Goal: Information Seeking & Learning: Compare options

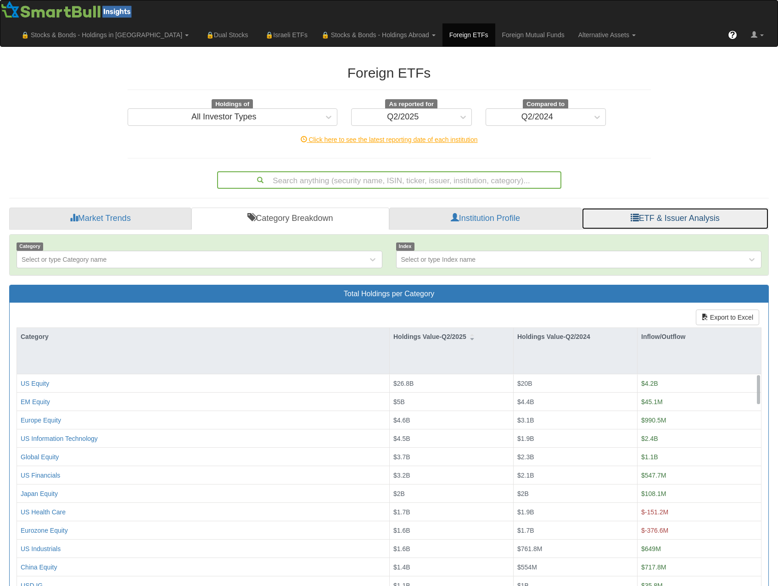
click at [625, 208] on link "ETF & Issuer Analysis" at bounding box center [675, 219] width 187 height 22
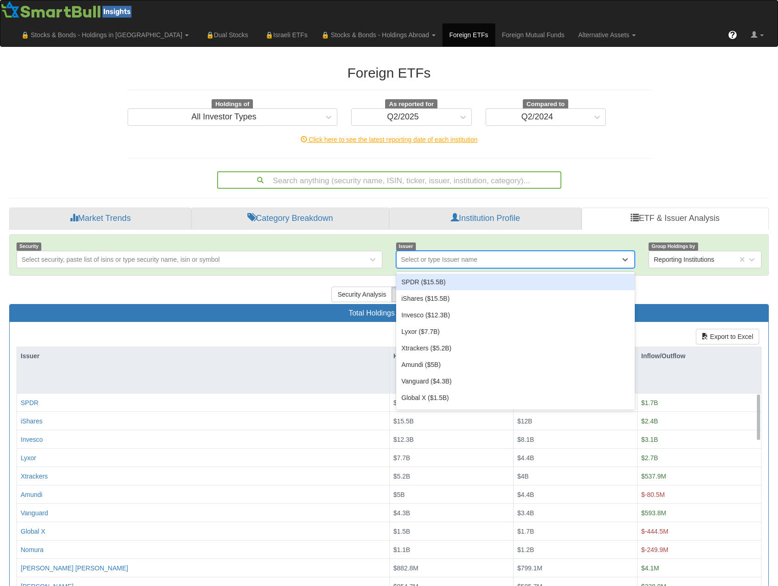
click at [428, 255] on div "Select or type Issuer name" at bounding box center [439, 259] width 77 height 9
click at [436, 255] on div "Select or type Issuer name" at bounding box center [439, 259] width 77 height 9
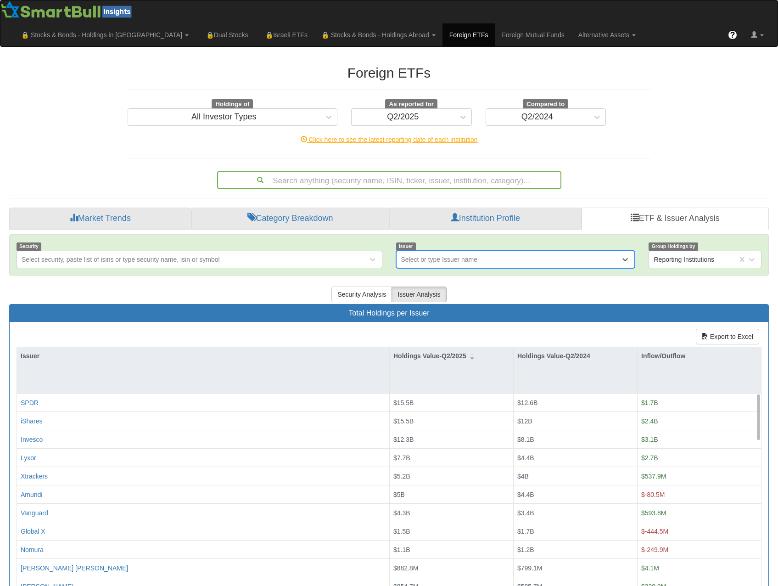
click at [467, 235] on div "Security Select security, paste list of isins or type security name, isin or sy…" at bounding box center [389, 255] width 759 height 40
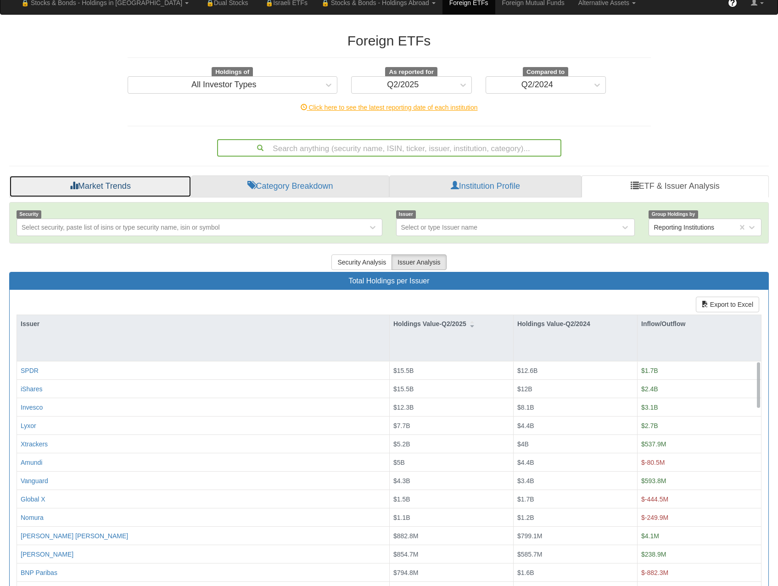
click at [121, 175] on link "Market Trends" at bounding box center [100, 186] width 182 height 22
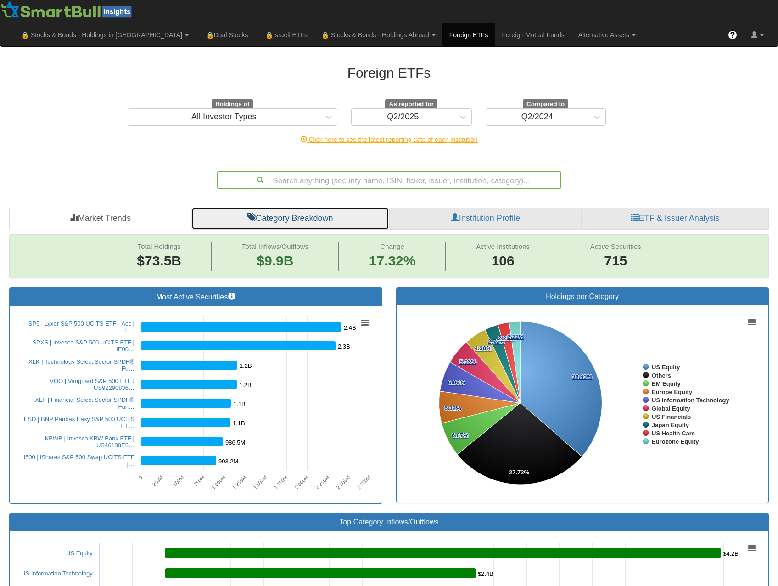
click at [275, 208] on link "Category Breakdown" at bounding box center [290, 219] width 198 height 22
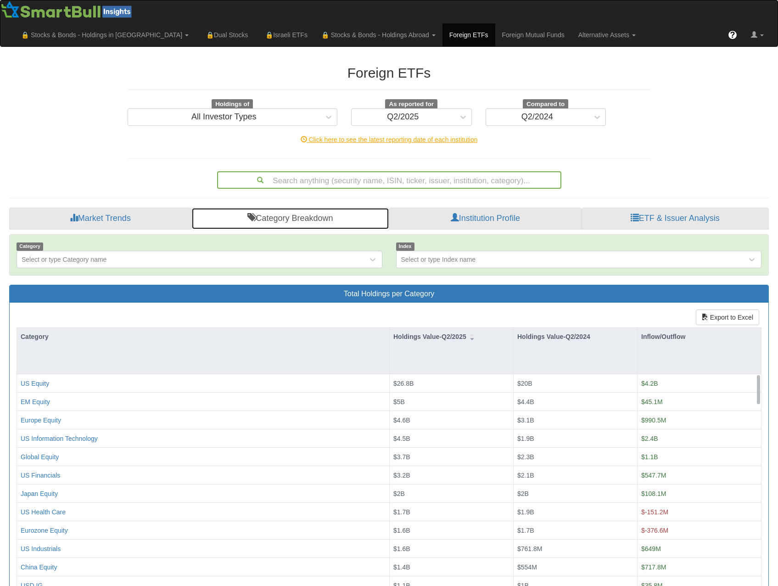
scroll to position [13, 0]
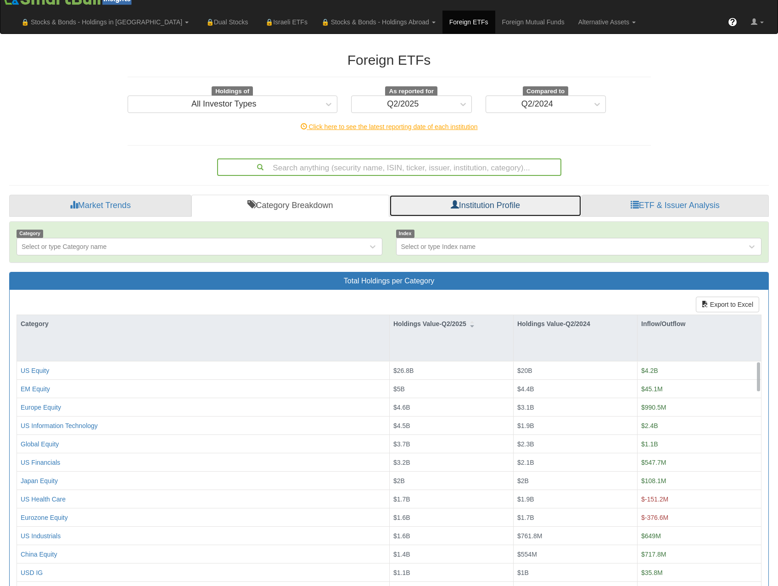
click at [524, 195] on link "Institution Profile" at bounding box center [485, 206] width 192 height 22
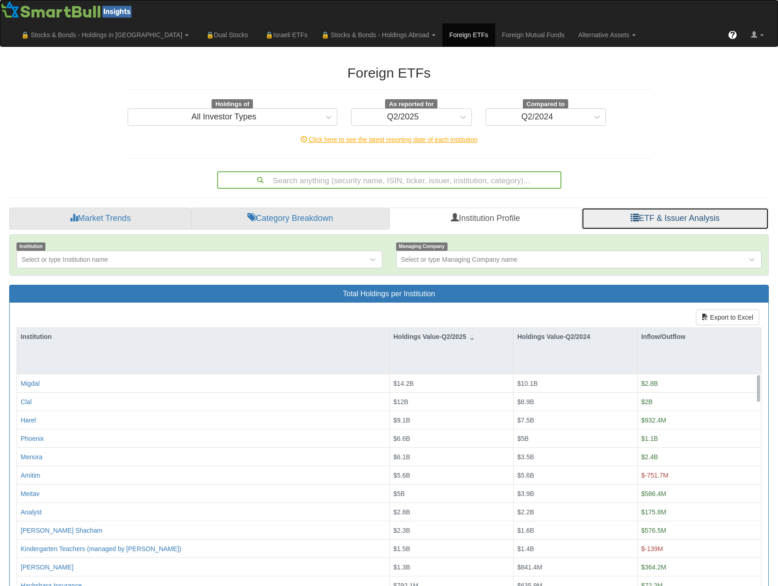
click at [641, 208] on link "ETF & Issuer Analysis" at bounding box center [675, 219] width 187 height 22
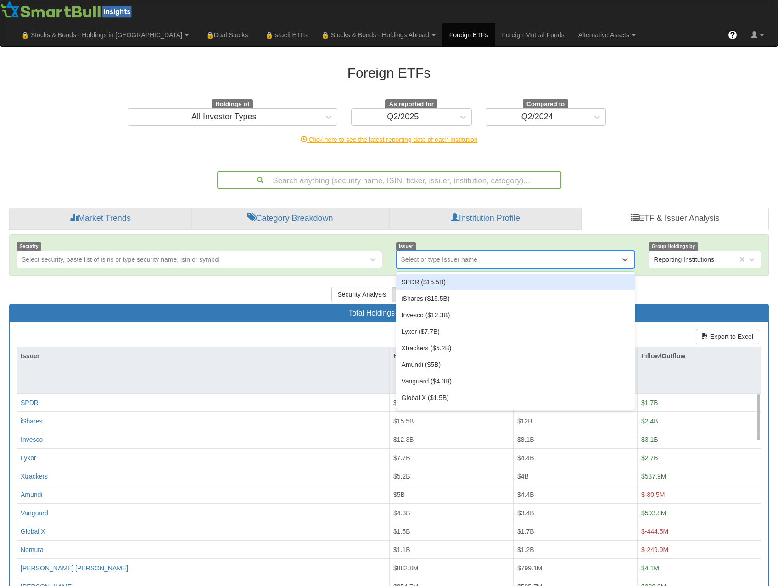
click at [452, 255] on div "Select or type Issuer name" at bounding box center [439, 259] width 77 height 9
click at [459, 274] on div "SPDR ($15.5B)" at bounding box center [515, 282] width 239 height 17
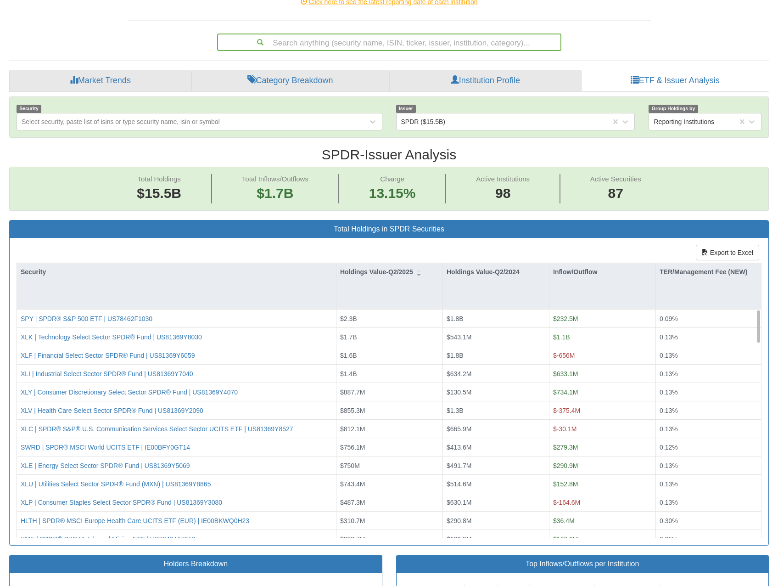
scroll to position [230, 0]
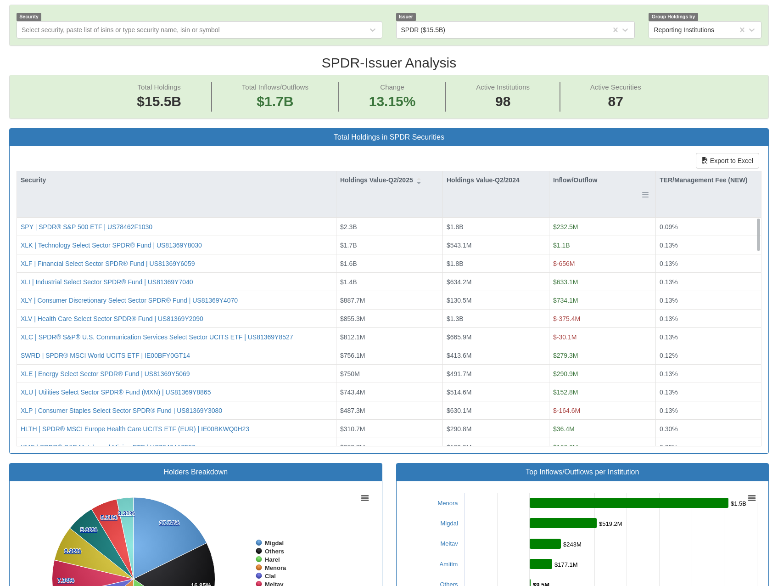
click at [567, 171] on div "Inflow/Outflow" at bounding box center [603, 179] width 106 height 17
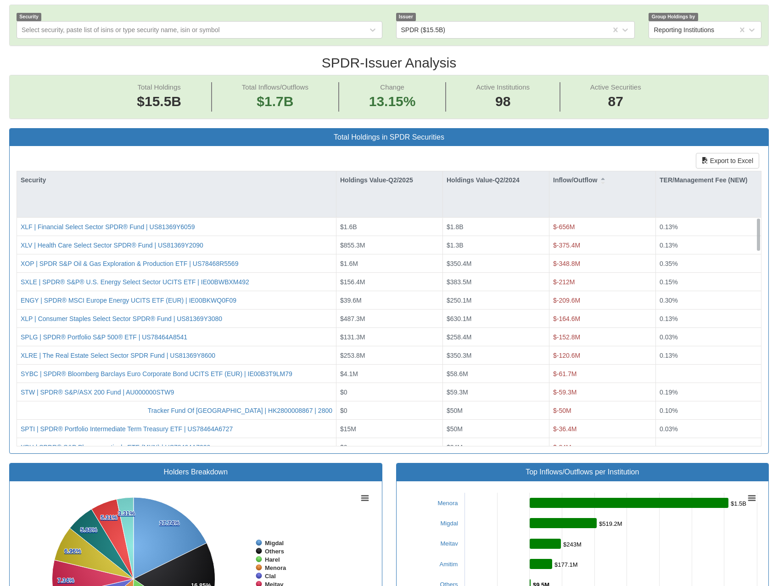
scroll to position [0, 0]
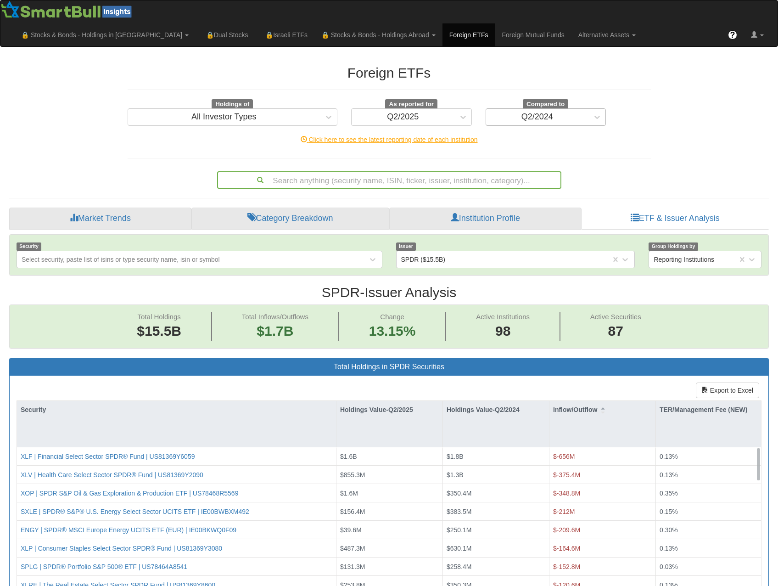
click at [547, 112] on div "Q2/2024" at bounding box center [538, 116] width 32 height 9
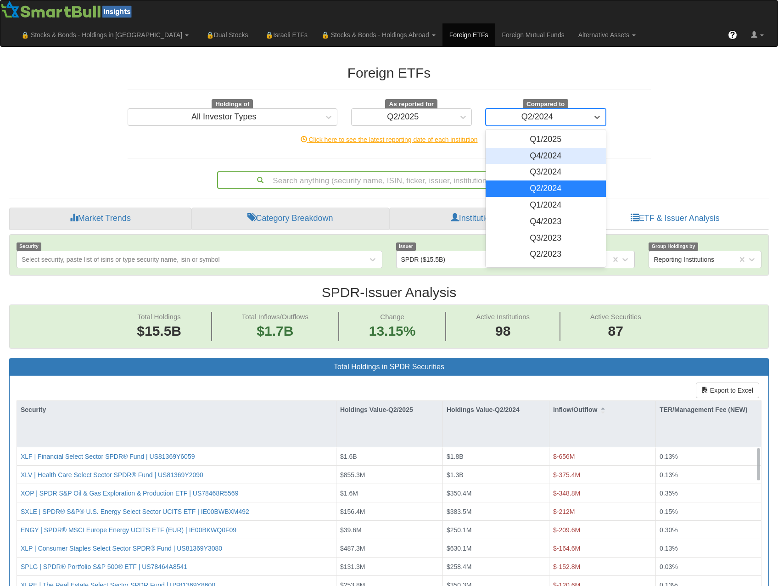
click at [561, 148] on div "Q4/2024" at bounding box center [546, 156] width 121 height 17
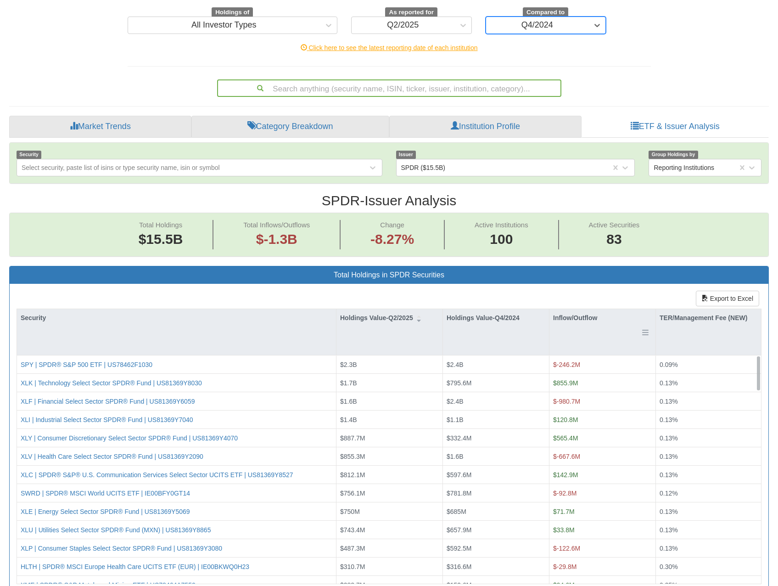
scroll to position [19, 743]
click at [579, 309] on div "Inflow/Outflow" at bounding box center [603, 317] width 106 height 17
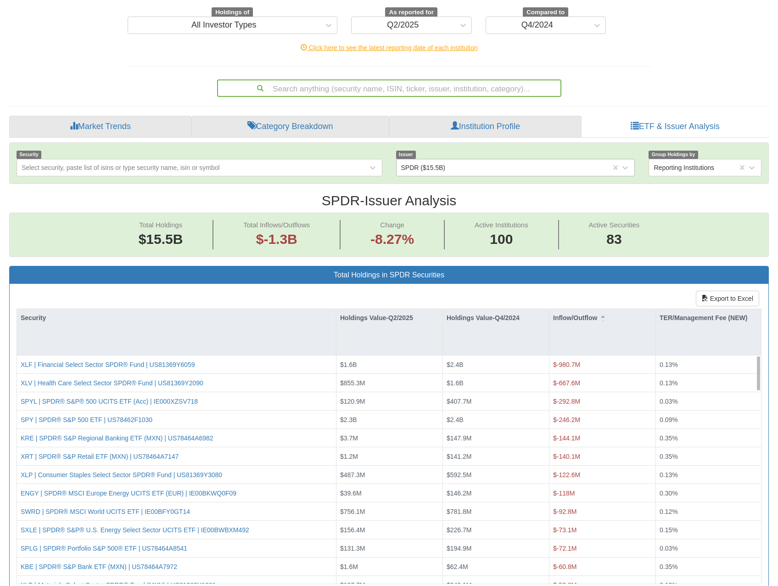
click at [455, 160] on div "SPDR ($15.5B)" at bounding box center [504, 167] width 215 height 15
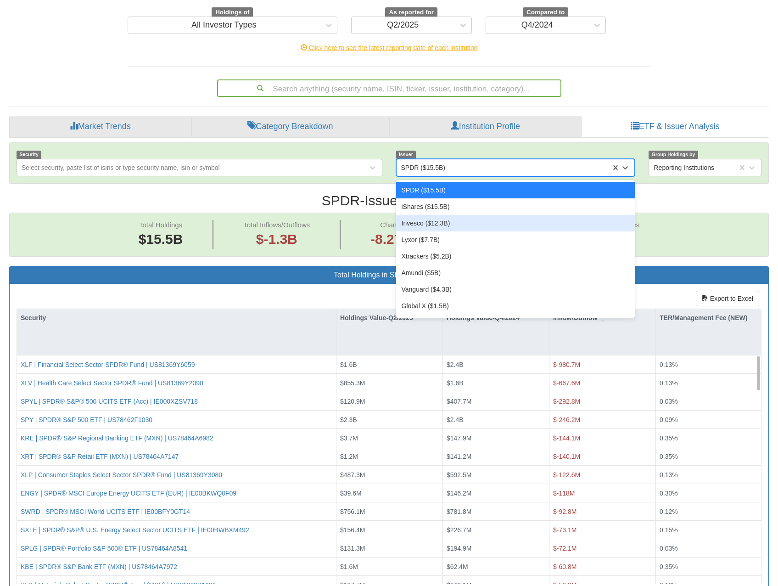
click at [457, 215] on div "Invesco ($12.3B)" at bounding box center [515, 223] width 239 height 17
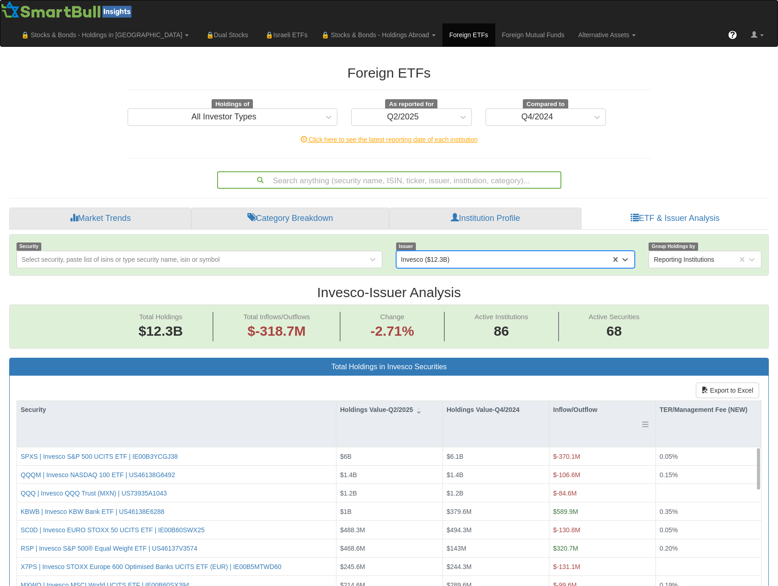
scroll to position [19, 743]
click at [581, 401] on div "Inflow/Outflow" at bounding box center [603, 409] width 106 height 17
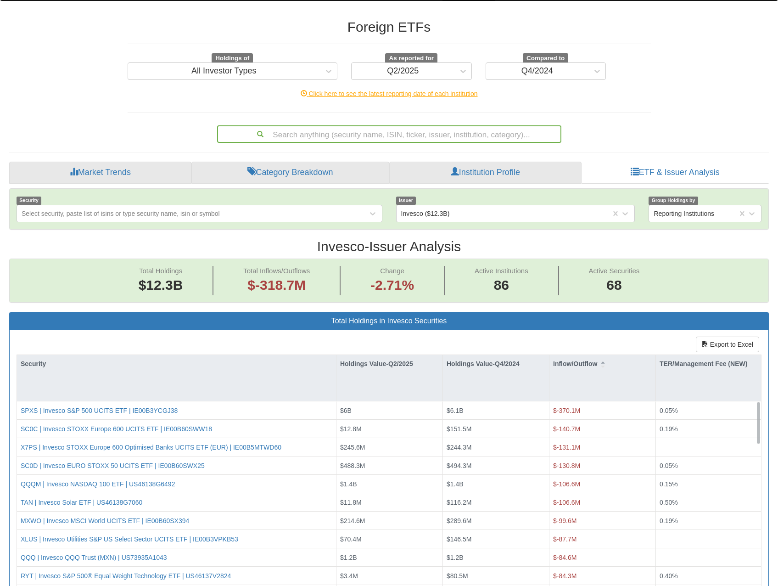
scroll to position [92, 0]
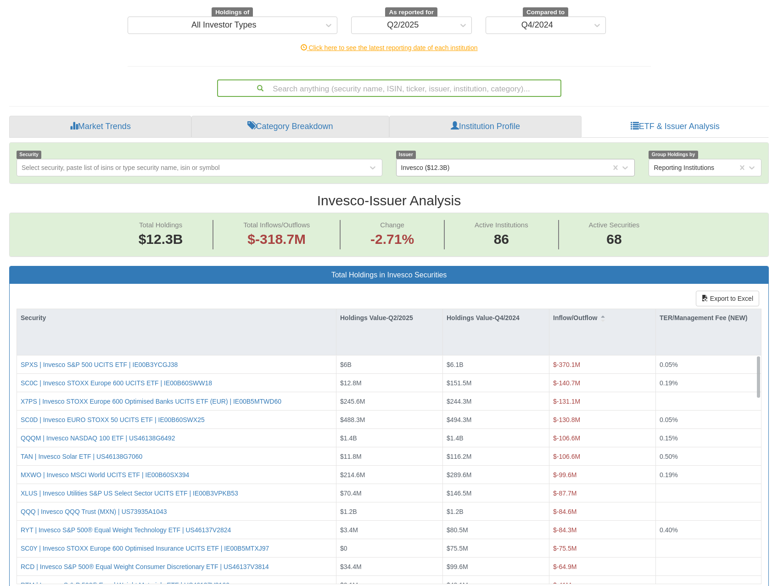
click at [455, 160] on div "Invesco ($12.3B)" at bounding box center [504, 167] width 215 height 15
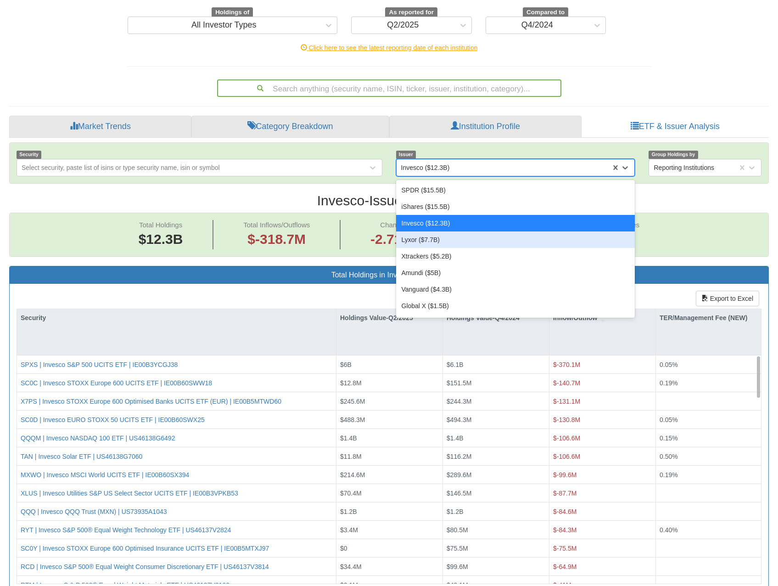
click at [443, 231] on div "Lyxor ($7.7B)" at bounding box center [515, 239] width 239 height 17
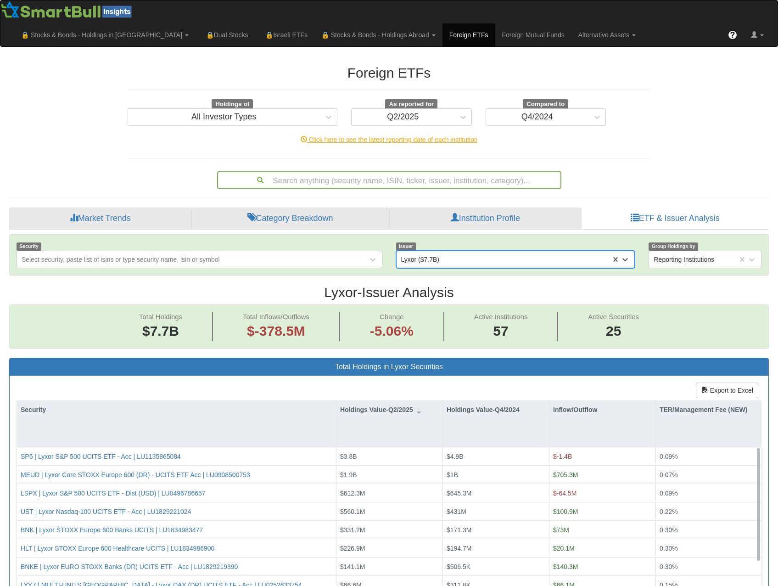
click at [438, 255] on div "Lyxor ($7.7B)" at bounding box center [420, 259] width 39 height 9
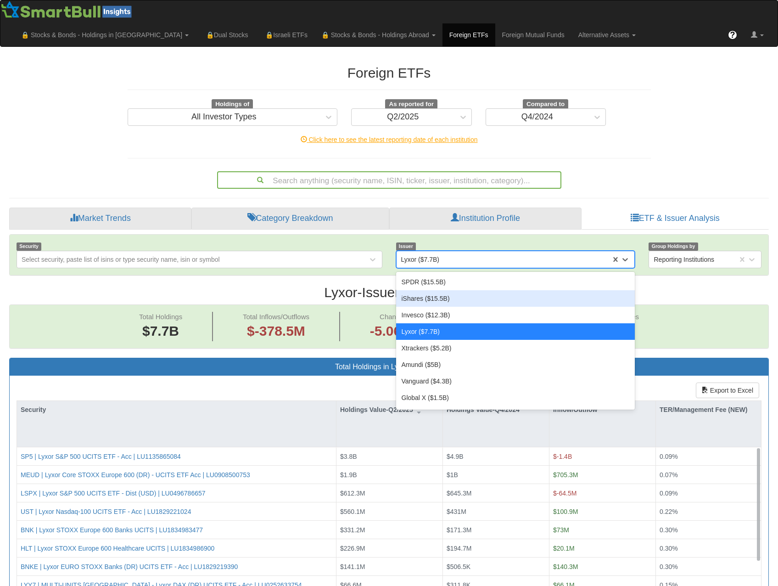
scroll to position [19, 743]
click at [438, 290] on div "iShares ($15.5B)" at bounding box center [515, 298] width 239 height 17
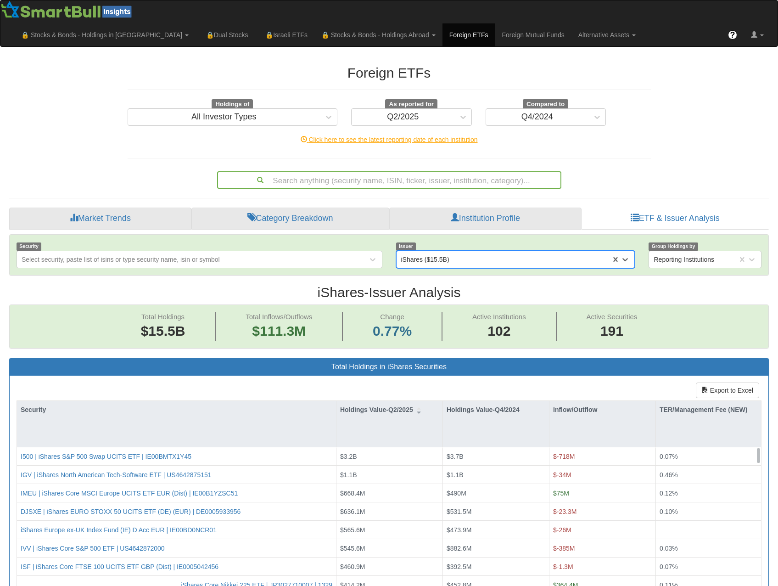
scroll to position [19, 743]
click at [444, 285] on h2 "iShares - Issuer Analysis" at bounding box center [389, 292] width 760 height 15
drag, startPoint x: 465, startPoint y: 270, endPoint x: 432, endPoint y: 272, distance: 33.1
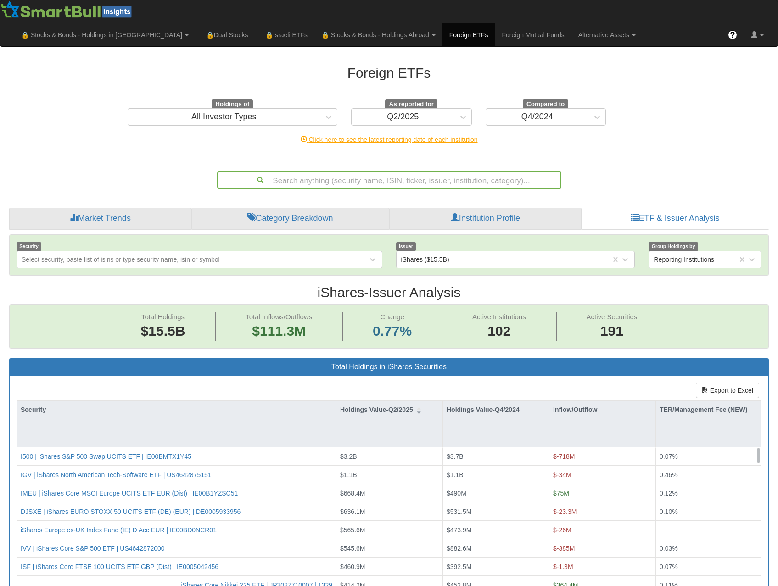
click at [455, 285] on h2 "iShares - Issuer Analysis" at bounding box center [389, 292] width 760 height 15
click at [423, 285] on h2 "iShares - Issuer Analysis" at bounding box center [389, 292] width 760 height 15
click at [432, 285] on h2 "iShares - Issuer Analysis" at bounding box center [389, 292] width 760 height 15
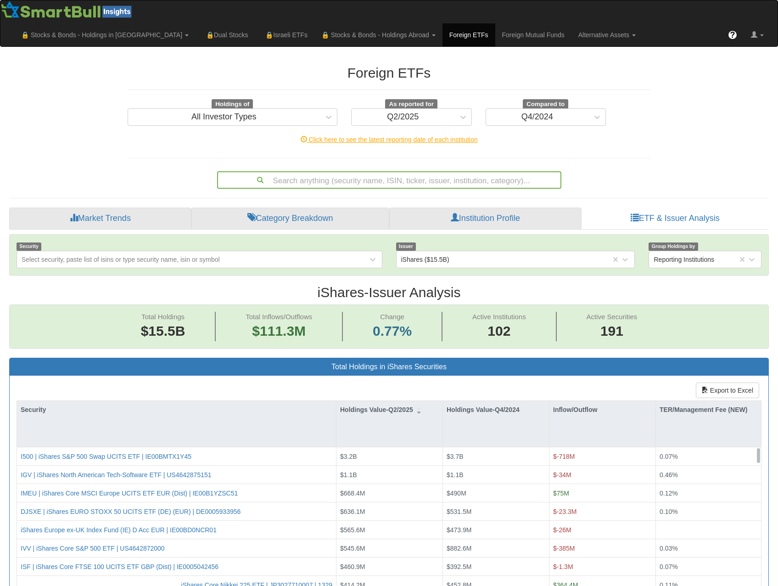
click at [432, 285] on h2 "iShares - Issuer Analysis" at bounding box center [389, 292] width 760 height 15
drag, startPoint x: 432, startPoint y: 272, endPoint x: 438, endPoint y: 273, distance: 6.5
click at [438, 285] on h2 "iShares - Issuer Analysis" at bounding box center [389, 292] width 760 height 15
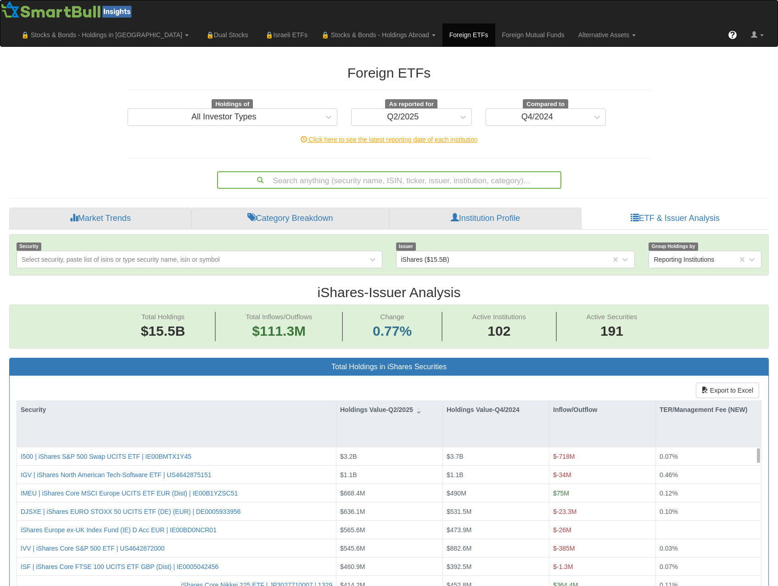
scroll to position [46, 0]
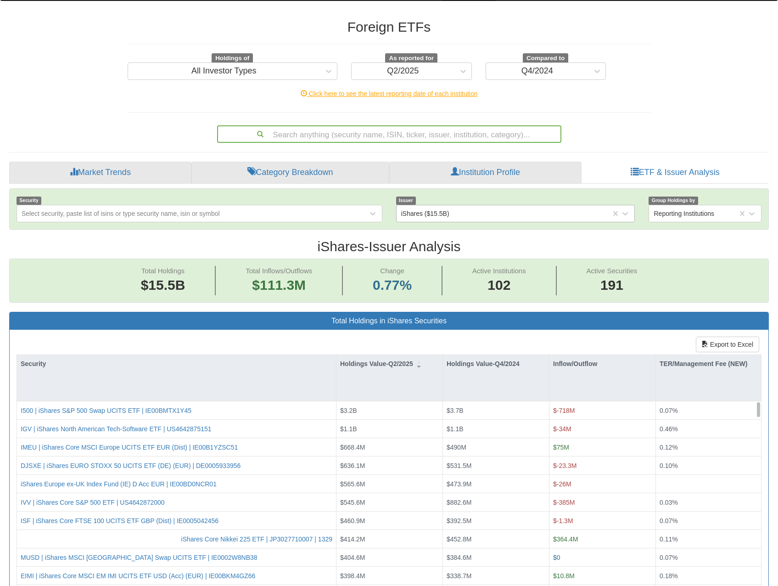
click at [460, 206] on div "iShares ($15.5B)" at bounding box center [504, 213] width 215 height 15
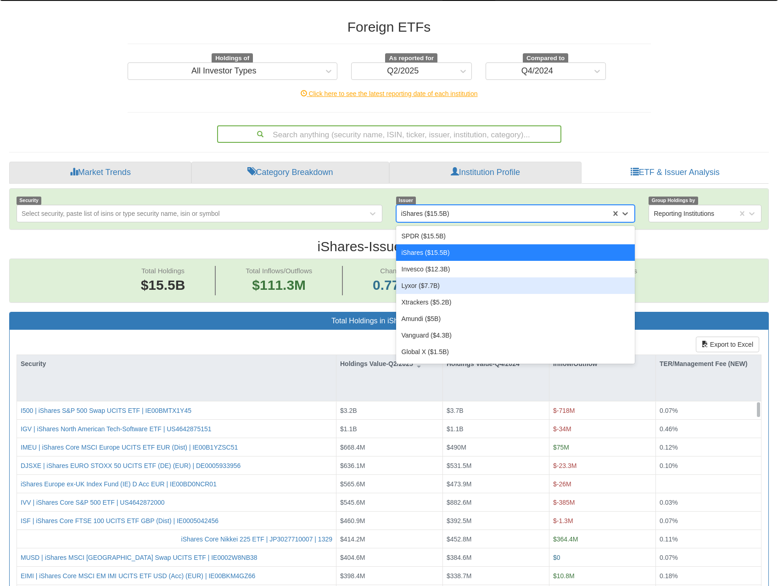
click at [442, 277] on div "Lyxor ($7.7B)" at bounding box center [515, 285] width 239 height 17
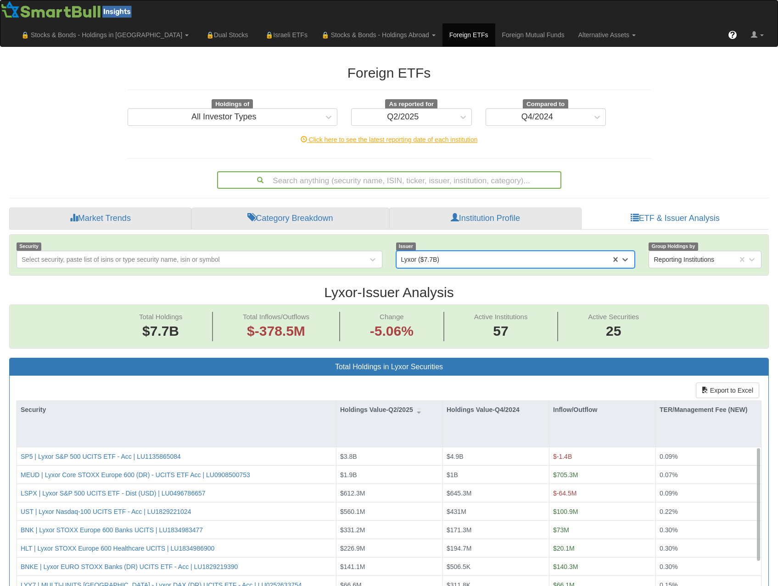
scroll to position [19, 743]
click at [442, 252] on div "Lyxor ($7.7B)" at bounding box center [504, 259] width 215 height 15
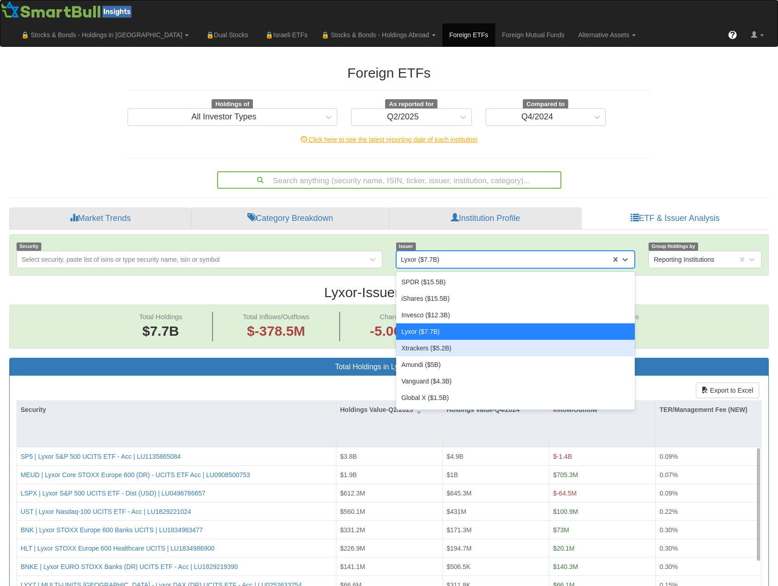
click at [461, 340] on div "Xtrackers ($5.2B)" at bounding box center [515, 348] width 239 height 17
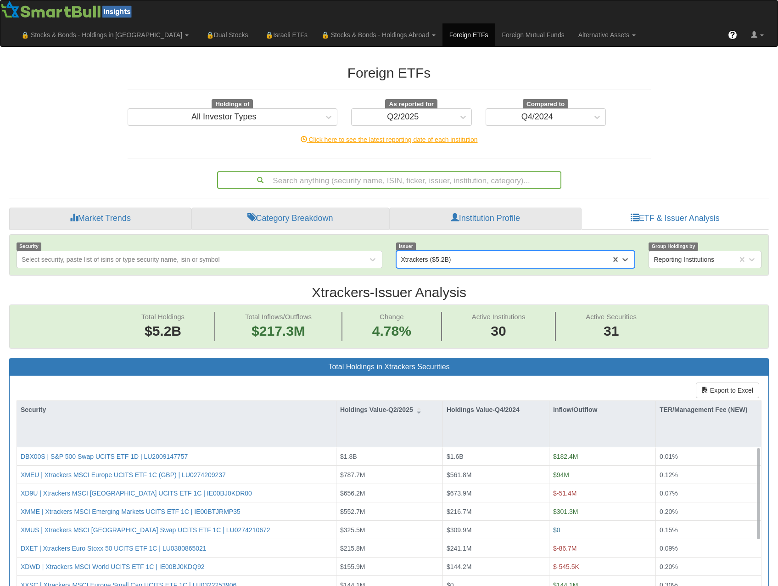
scroll to position [19, 743]
click at [463, 252] on div "Xtrackers ($5.2B)" at bounding box center [504, 259] width 215 height 15
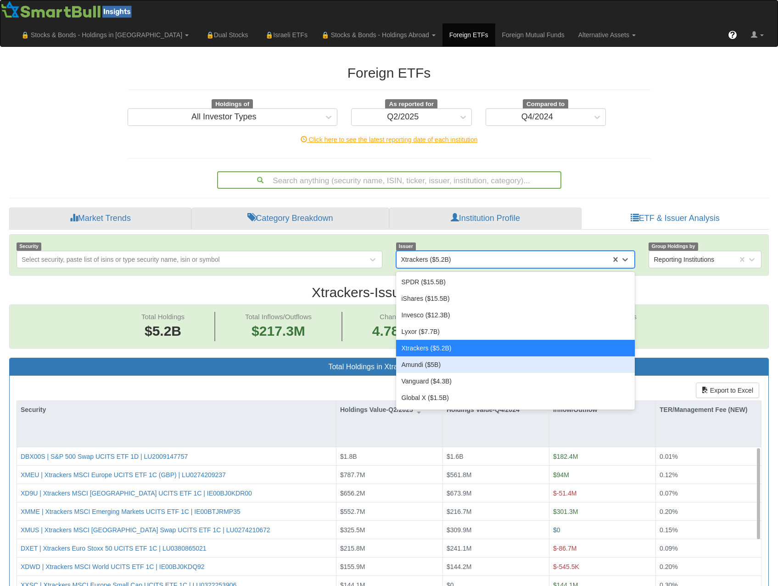
click at [460, 356] on div "Amundi ($5B)" at bounding box center [515, 364] width 239 height 17
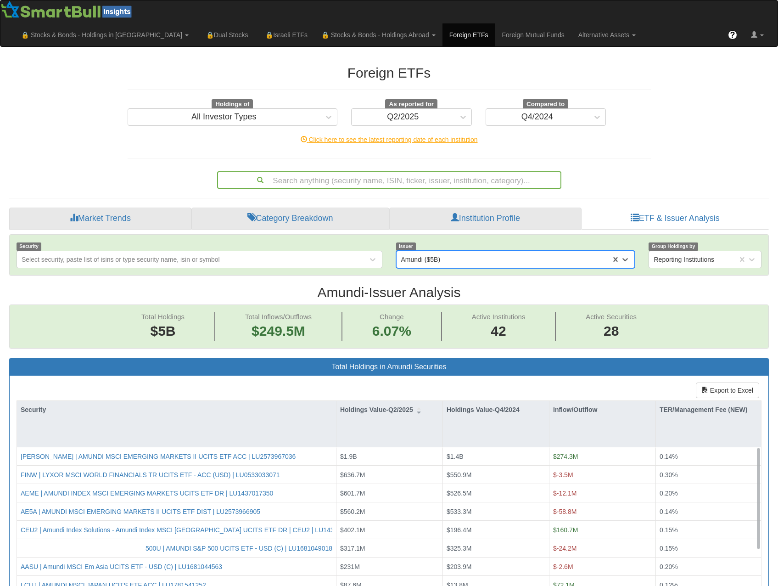
click at [461, 252] on div "Amundi ($5B)" at bounding box center [504, 259] width 215 height 15
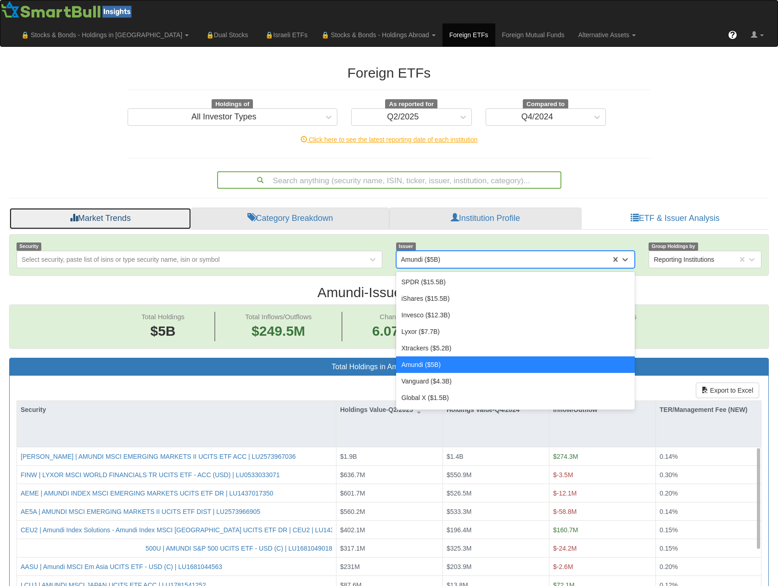
click at [131, 208] on link "Market Trends" at bounding box center [100, 219] width 182 height 22
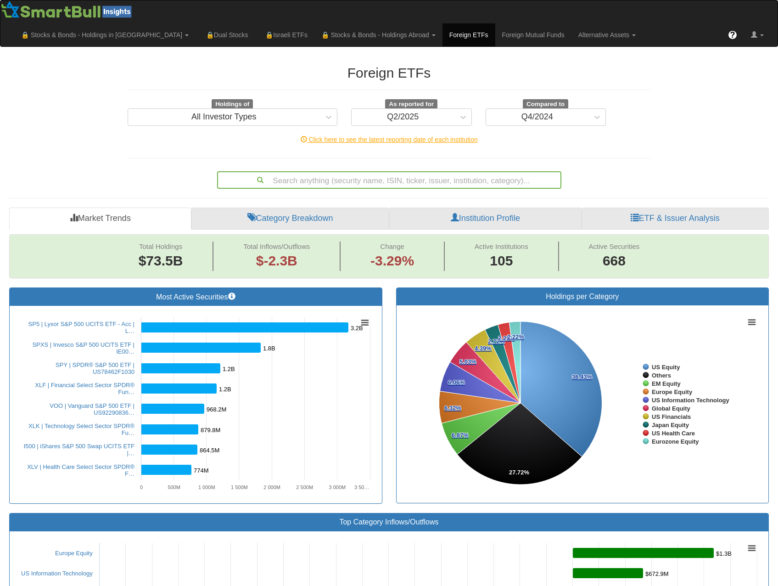
click at [397, 242] on span "Change" at bounding box center [392, 246] width 24 height 8
drag, startPoint x: 397, startPoint y: 224, endPoint x: 405, endPoint y: 224, distance: 7.8
click at [405, 242] on span "Change -3.29%" at bounding box center [393, 256] width 104 height 29
click at [685, 208] on link "ETF & Issuer Analysis" at bounding box center [675, 219] width 187 height 22
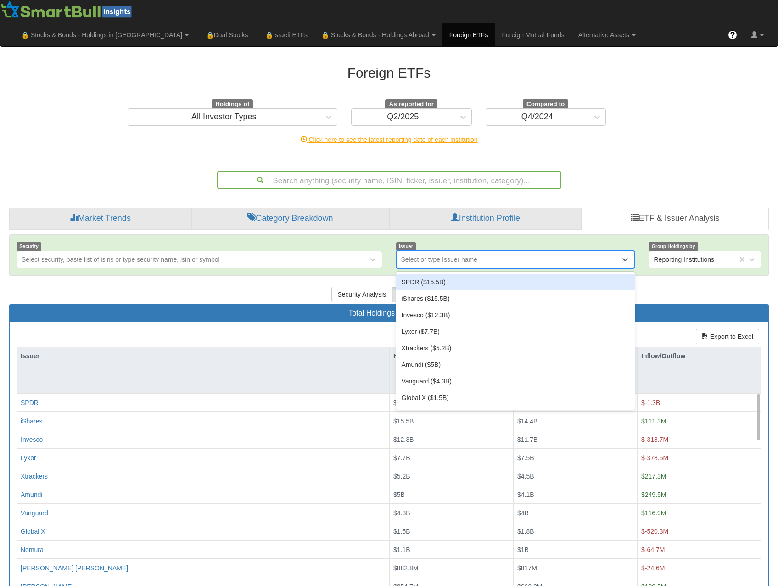
click at [453, 255] on div "Select or type Issuer name" at bounding box center [439, 259] width 77 height 9
click at [450, 255] on div "Select or type Issuer name" at bounding box center [439, 259] width 77 height 9
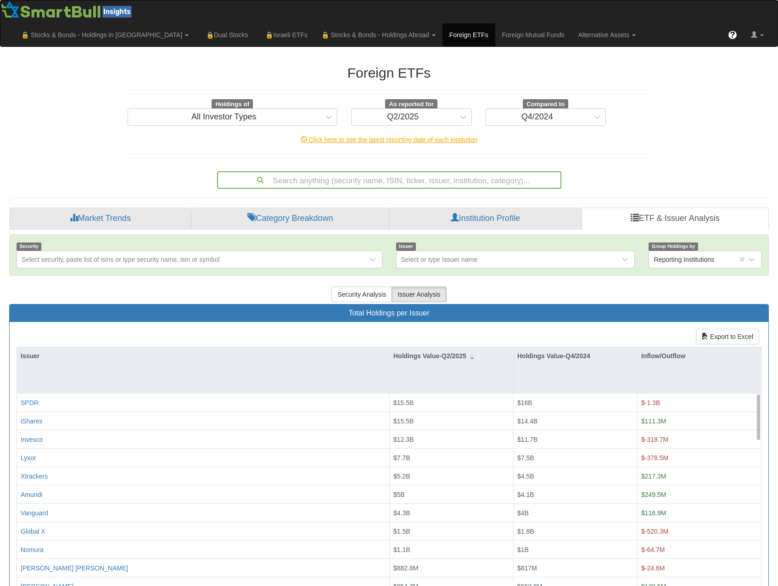
click at [450, 242] on div "Issuer Select or type Issuer name" at bounding box center [515, 255] width 253 height 27
click at [407, 242] on span "Issuer" at bounding box center [406, 246] width 20 height 8
drag, startPoint x: 407, startPoint y: 223, endPoint x: 429, endPoint y: 221, distance: 22.1
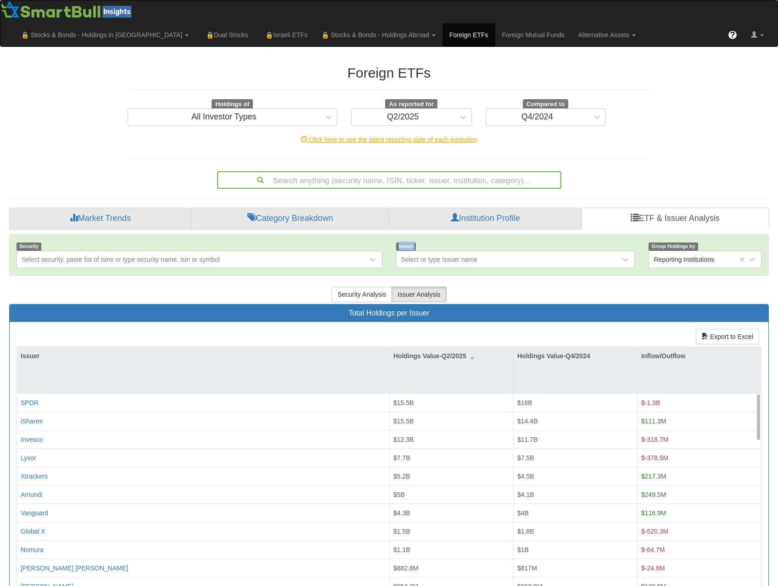
click at [429, 242] on div "Issuer Select or type Issuer name" at bounding box center [515, 255] width 253 height 27
click at [420, 255] on div "Select or type Issuer name" at bounding box center [439, 259] width 77 height 9
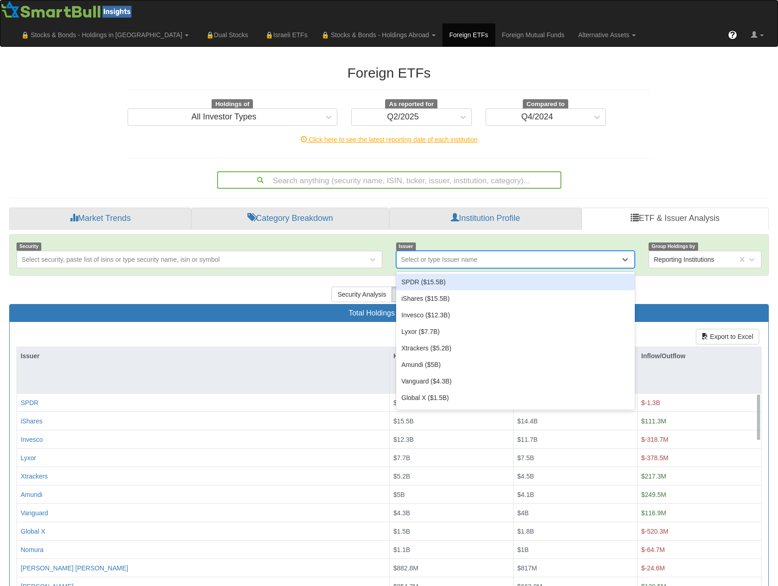
click at [437, 274] on div "SPDR ($15.5B)" at bounding box center [515, 282] width 239 height 17
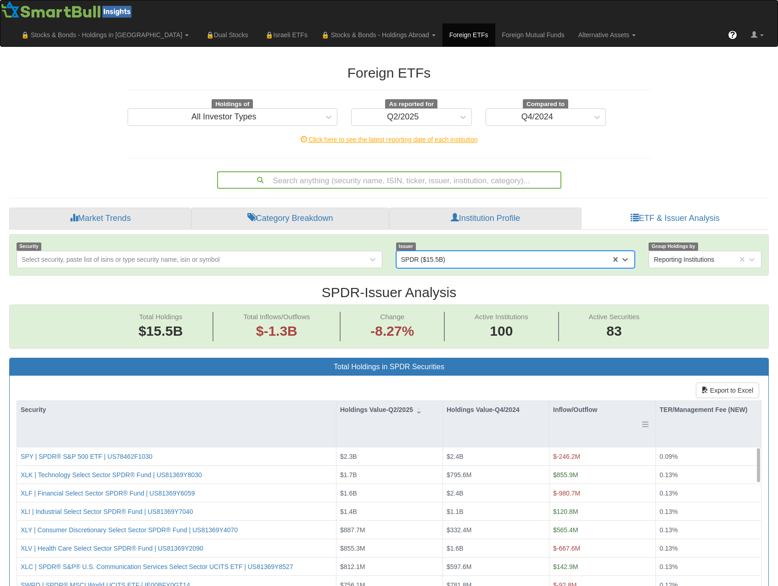
click at [579, 401] on div "Inflow/Outflow" at bounding box center [603, 409] width 106 height 17
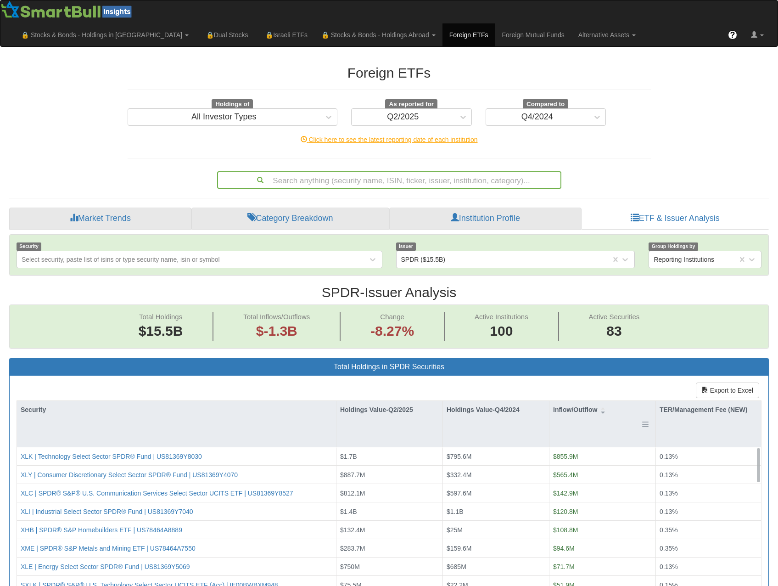
scroll to position [19, 743]
click at [579, 401] on div "Inflow/Outflow" at bounding box center [603, 409] width 106 height 17
click at [461, 252] on div "SPDR ($15.5B)" at bounding box center [504, 259] width 215 height 15
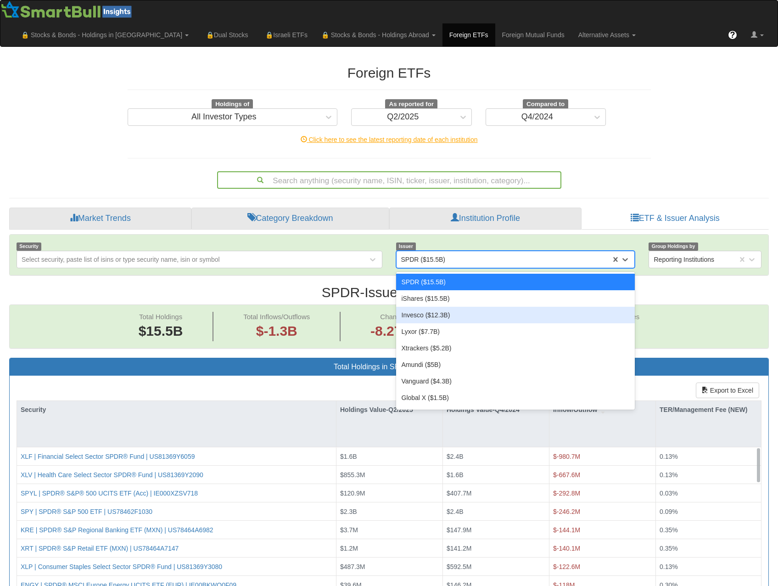
click at [441, 307] on div "Invesco ($12.3B)" at bounding box center [515, 315] width 239 height 17
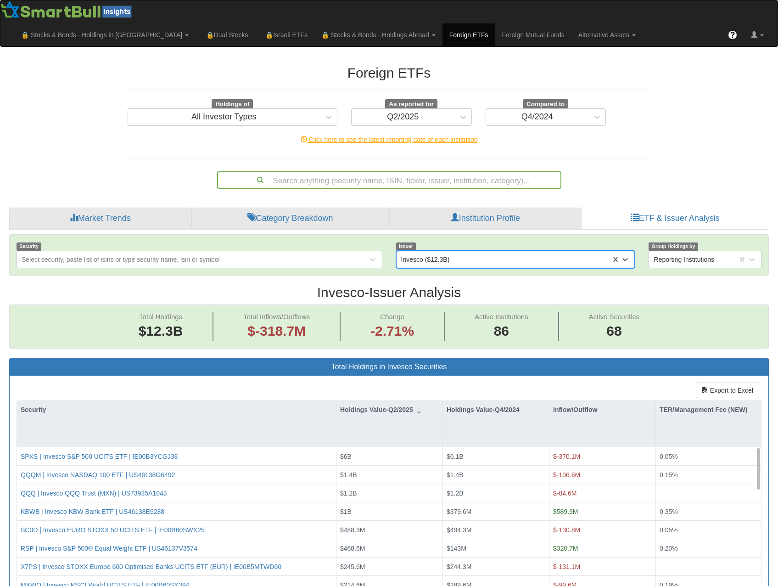
click at [451, 252] on div "Invesco ($12.3B)" at bounding box center [504, 259] width 215 height 15
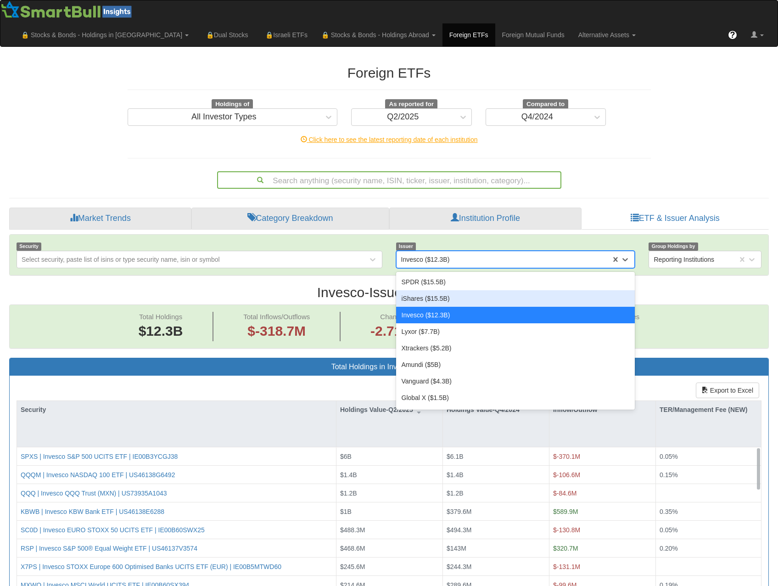
scroll to position [19, 743]
click at [446, 290] on div "iShares ($15.5B)" at bounding box center [515, 298] width 239 height 17
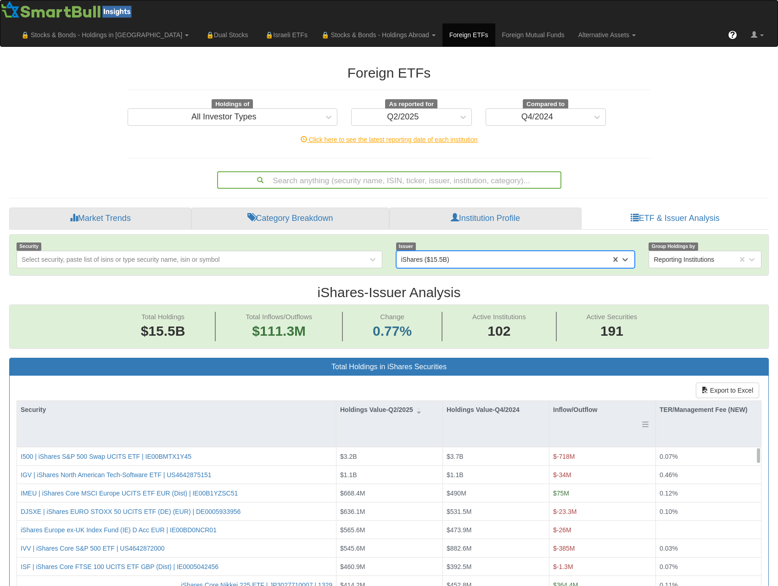
click at [587, 401] on div "Inflow/Outflow" at bounding box center [603, 409] width 106 height 17
click at [585, 401] on div "Inflow/Outflow" at bounding box center [603, 409] width 106 height 17
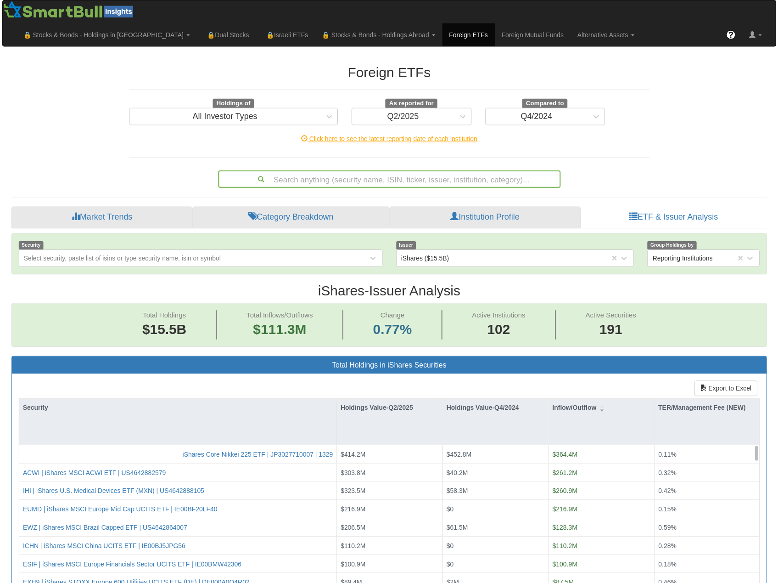
scroll to position [19, 743]
